Goal: Find specific page/section: Find specific page/section

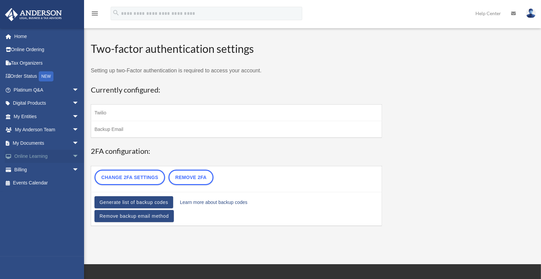
click at [72, 157] on span "arrow_drop_down" at bounding box center [78, 157] width 13 height 14
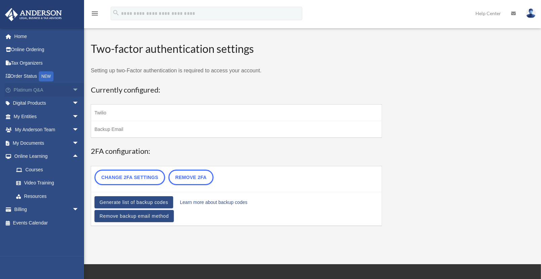
click at [72, 93] on span "arrow_drop_down" at bounding box center [78, 90] width 13 height 14
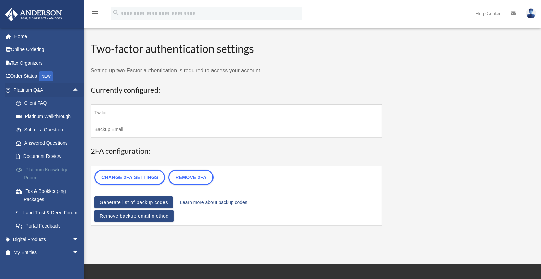
click at [51, 169] on link "Platinum Knowledge Room" at bounding box center [49, 174] width 80 height 22
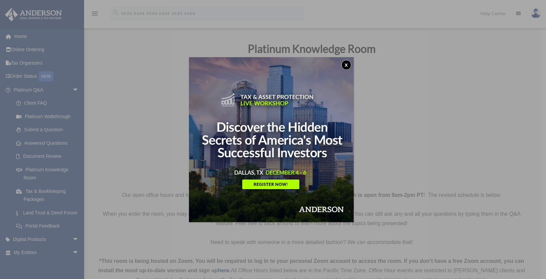
click at [348, 66] on button "x" at bounding box center [347, 65] width 10 height 10
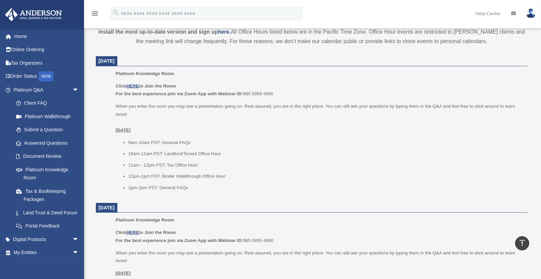
scroll to position [226, 0]
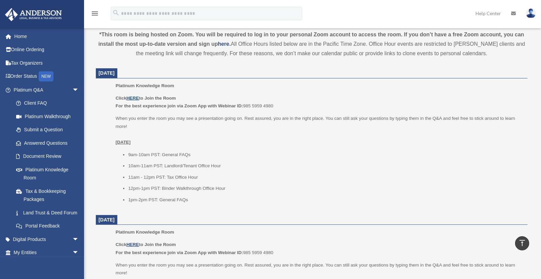
click at [133, 96] on u "HERE" at bounding box center [133, 98] width 12 height 5
